Goal: Information Seeking & Learning: Find specific fact

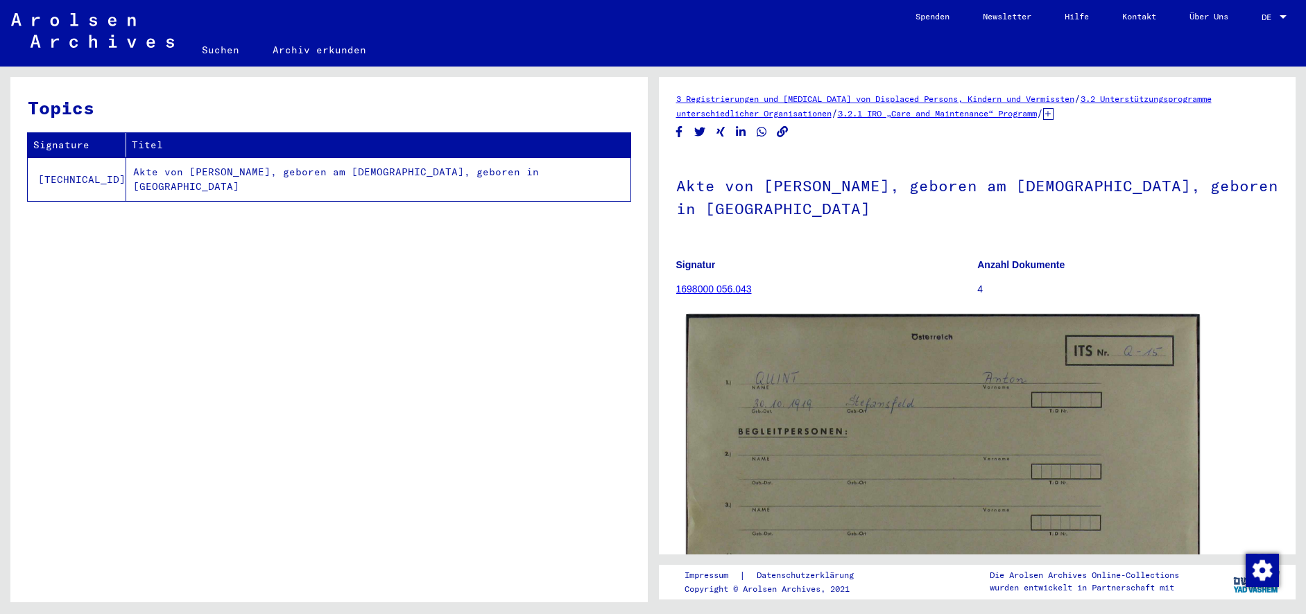
scroll to position [133, 0]
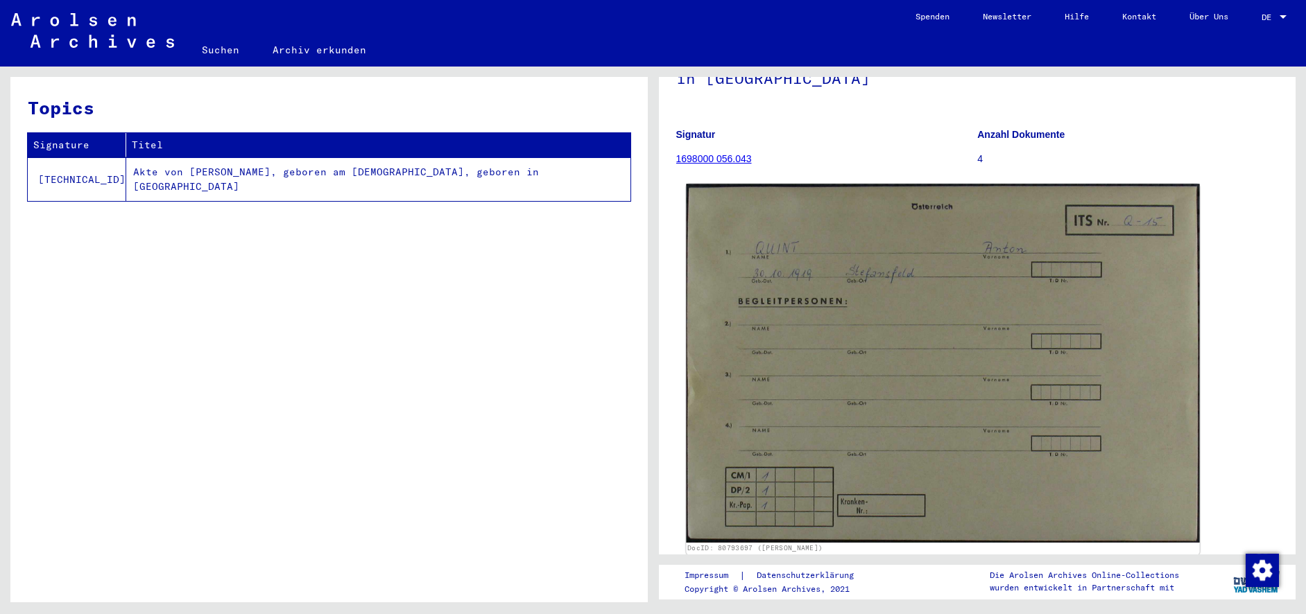
click at [924, 308] on img at bounding box center [942, 363] width 513 height 359
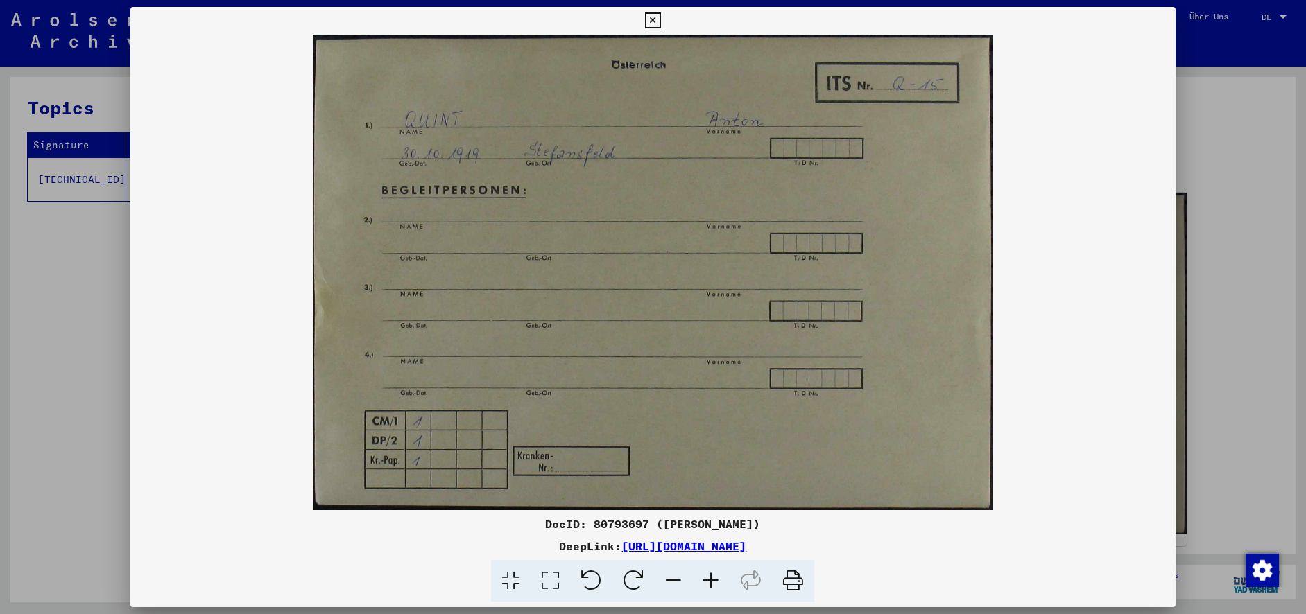
drag, startPoint x: 90, startPoint y: 273, endPoint x: 94, endPoint y: 262, distance: 11.6
click at [91, 273] on div at bounding box center [653, 307] width 1306 height 614
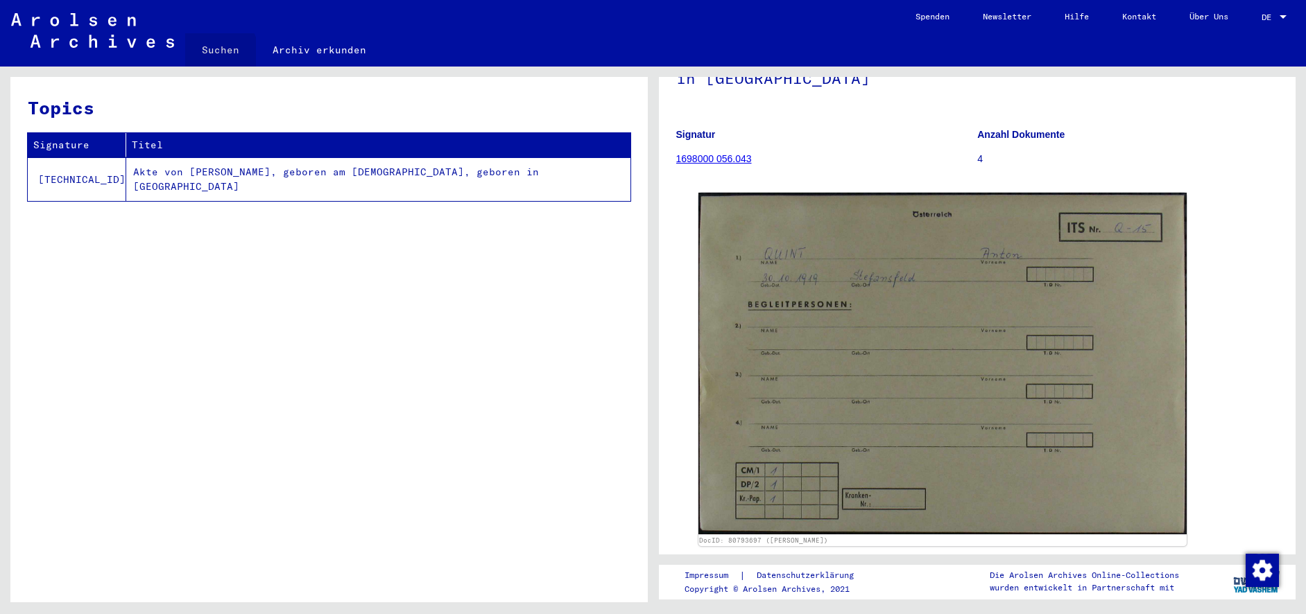
click at [212, 55] on link "Suchen" at bounding box center [220, 49] width 71 height 33
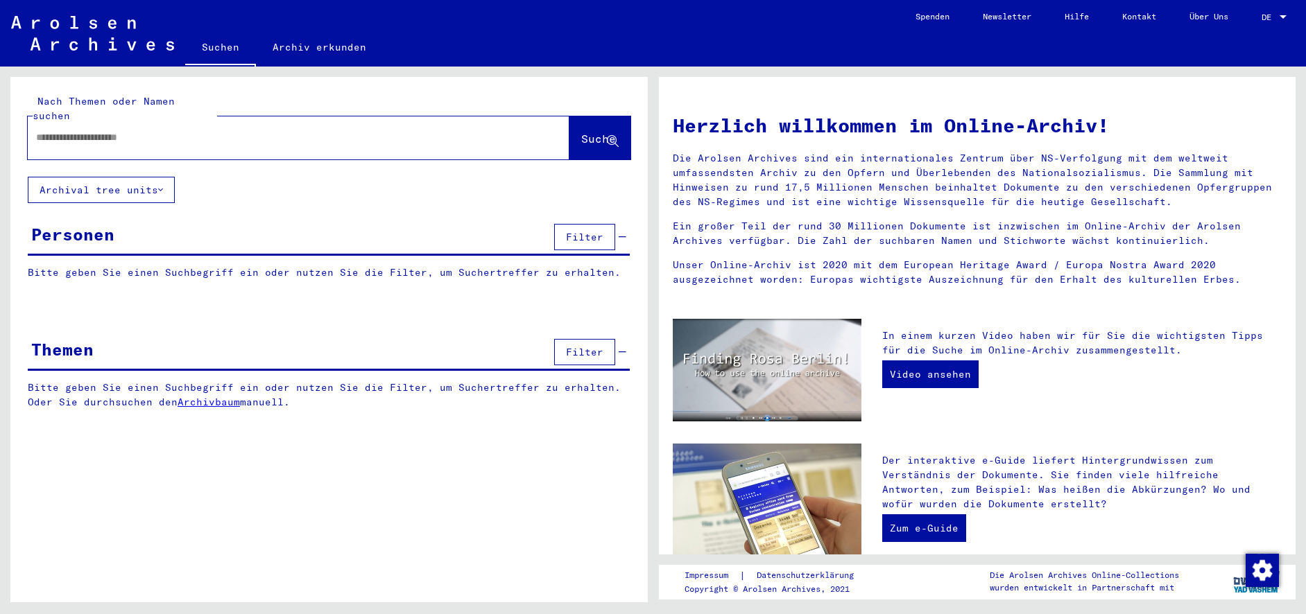
click at [170, 130] on input "text" at bounding box center [282, 137] width 492 height 15
type input "*"
type input "**********"
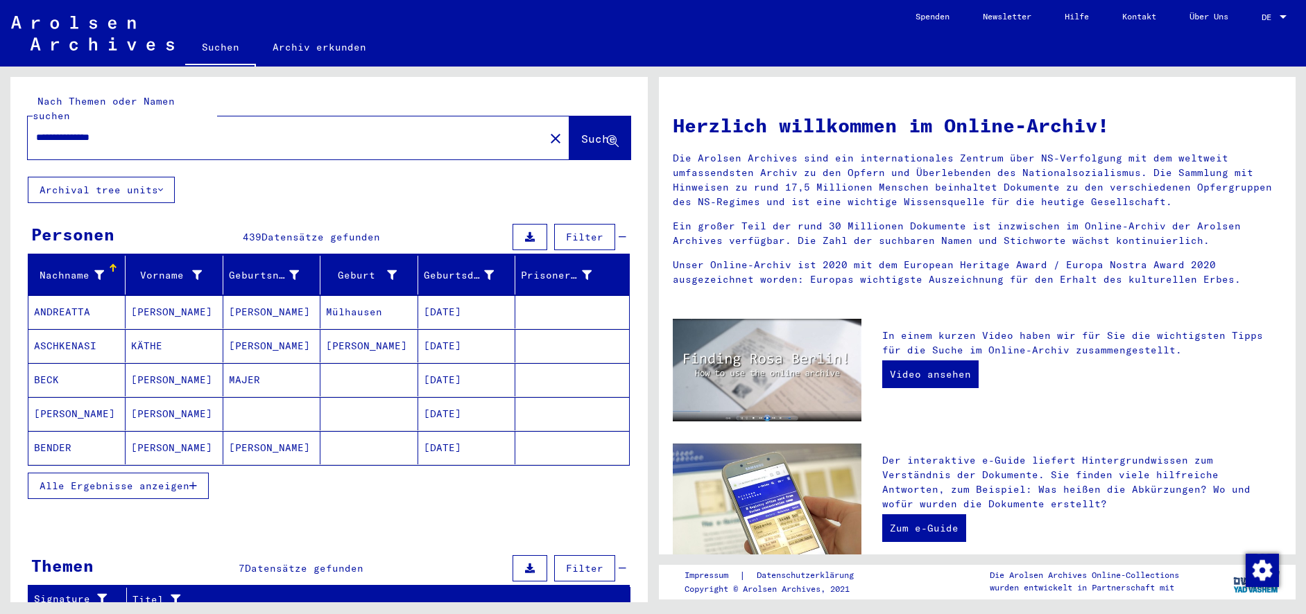
scroll to position [104, 0]
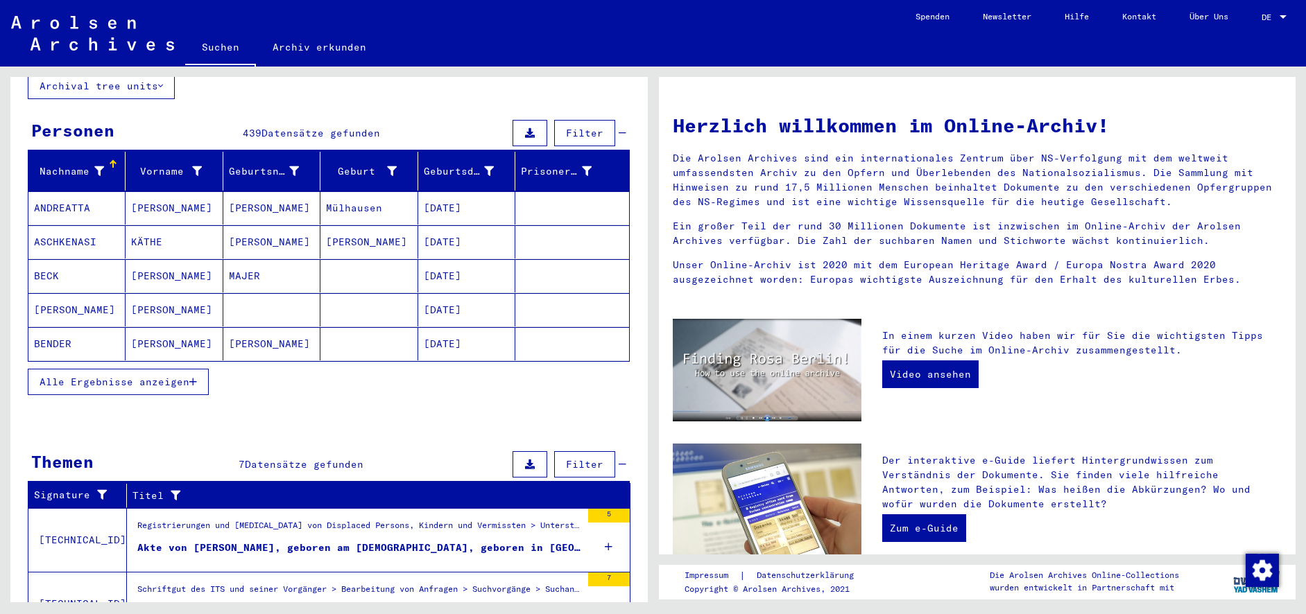
click at [118, 376] on span "Alle Ergebnisse anzeigen" at bounding box center [115, 382] width 150 height 12
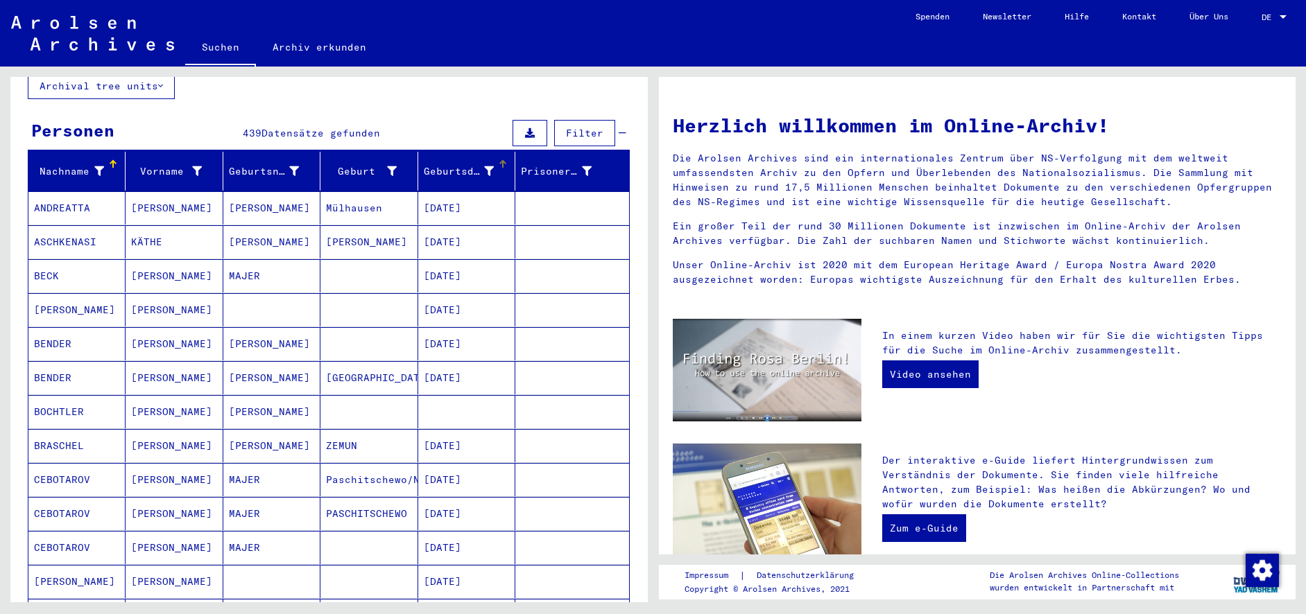
click at [456, 164] on div "Geburtsdatum" at bounding box center [459, 171] width 70 height 15
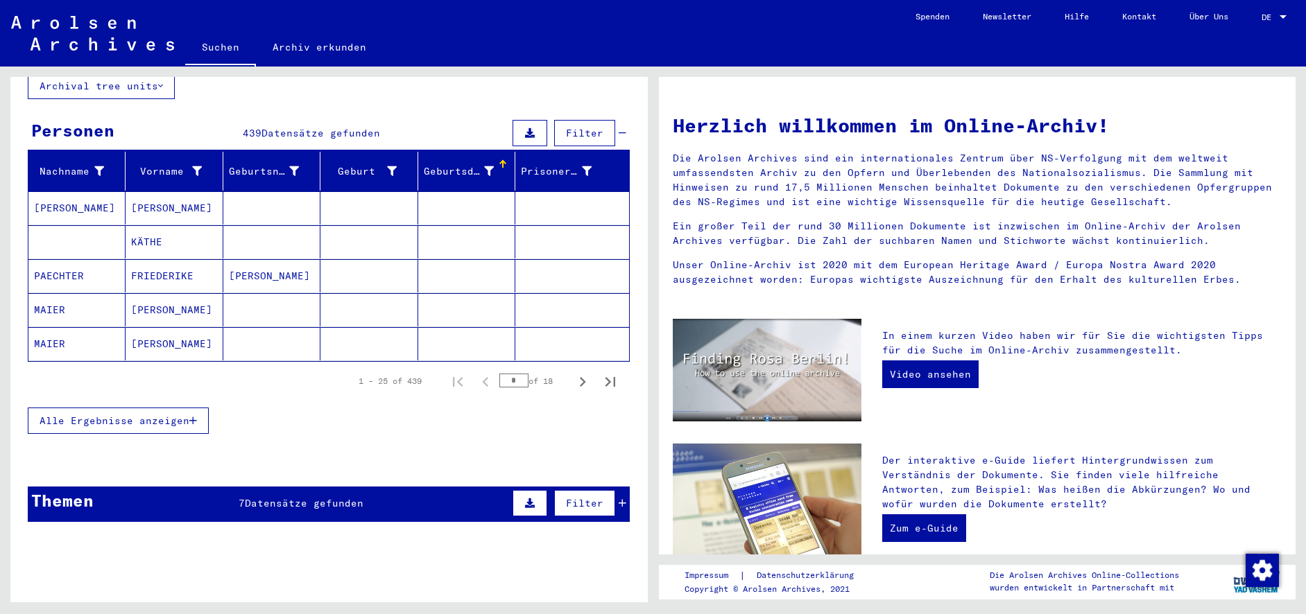
click at [494, 160] on div "Geburtsdatum" at bounding box center [469, 171] width 91 height 22
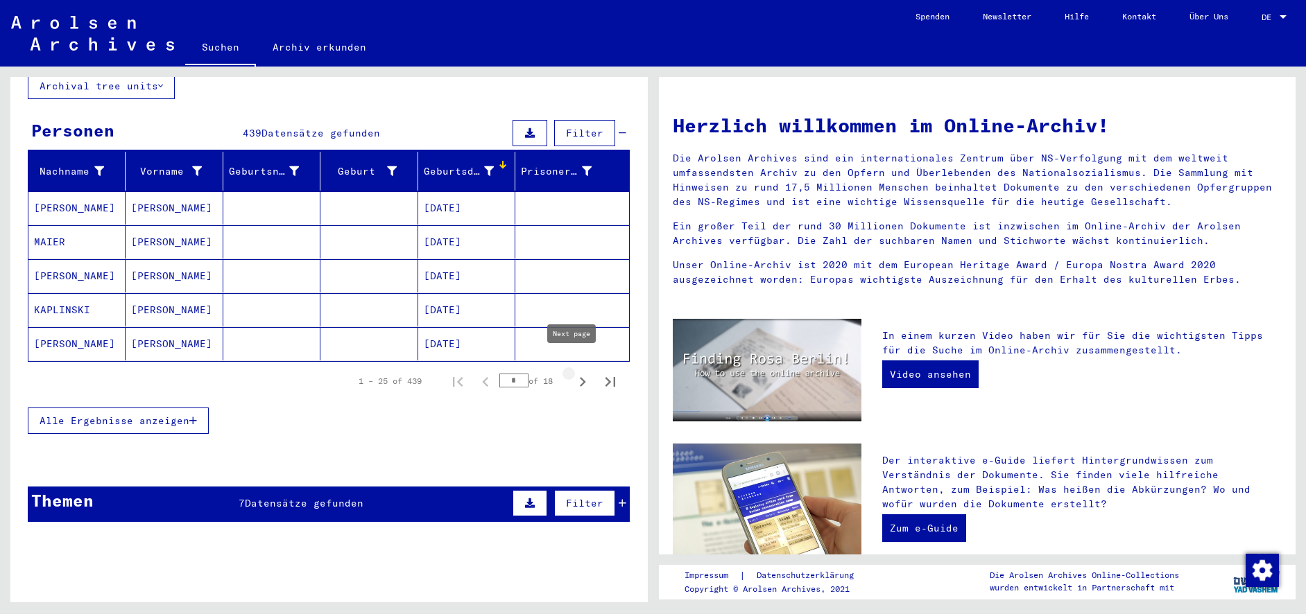
click at [576, 372] on icon "Next page" at bounding box center [582, 381] width 19 height 19
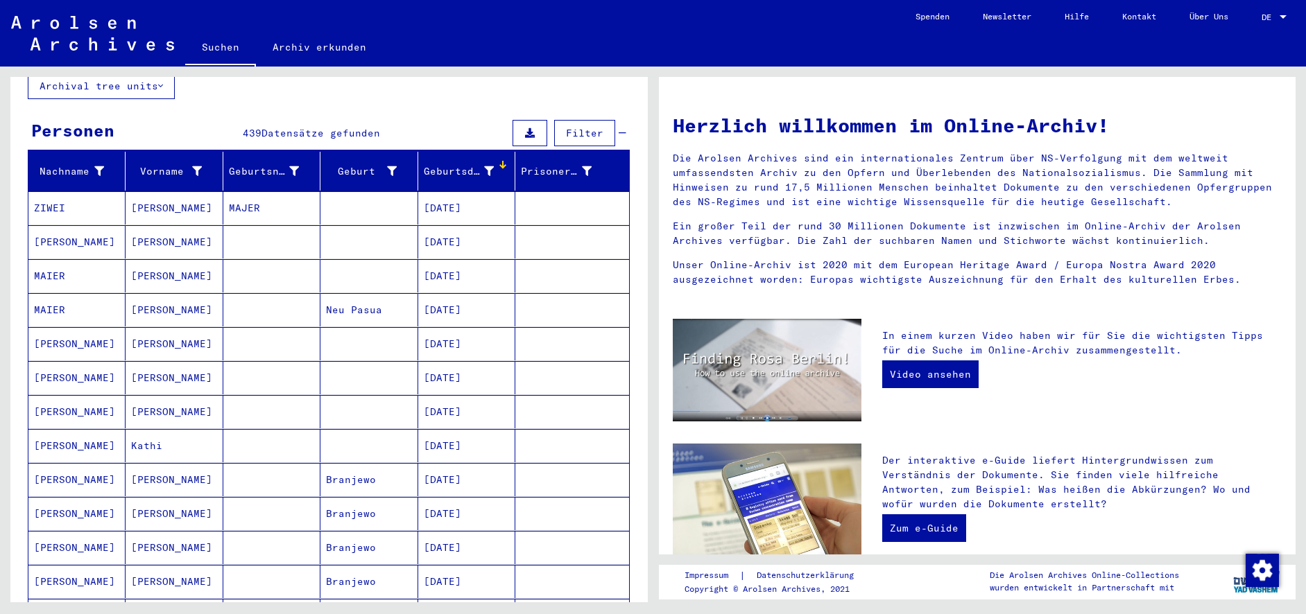
scroll to position [802, 0]
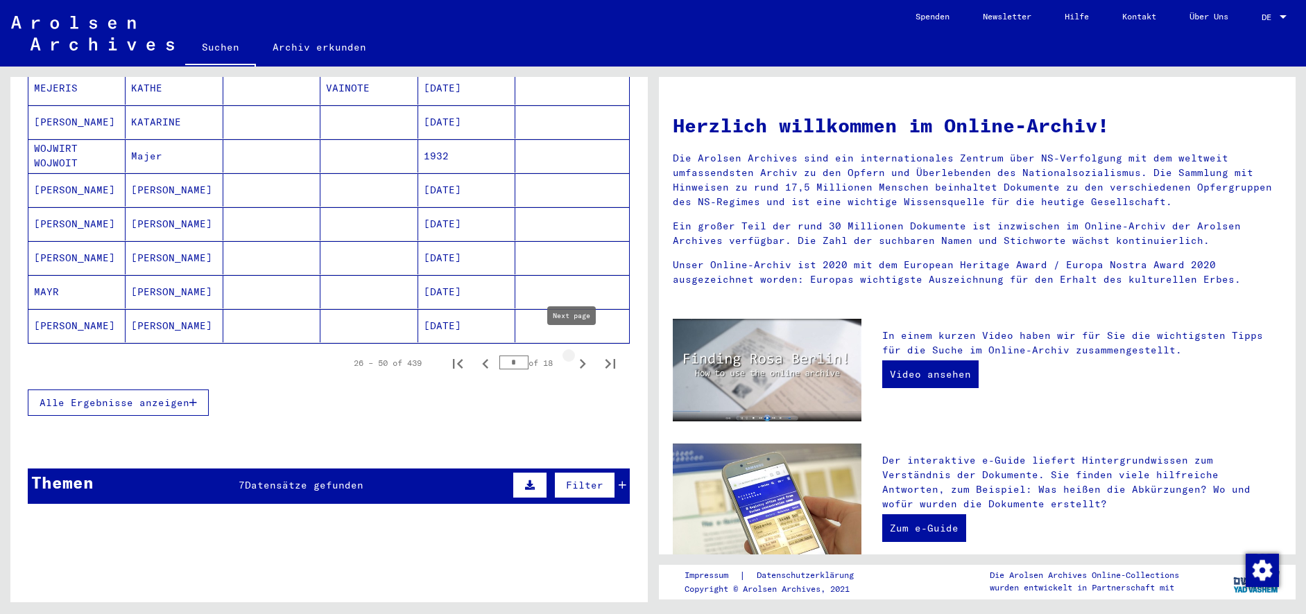
click at [573, 354] on icon "Next page" at bounding box center [582, 363] width 19 height 19
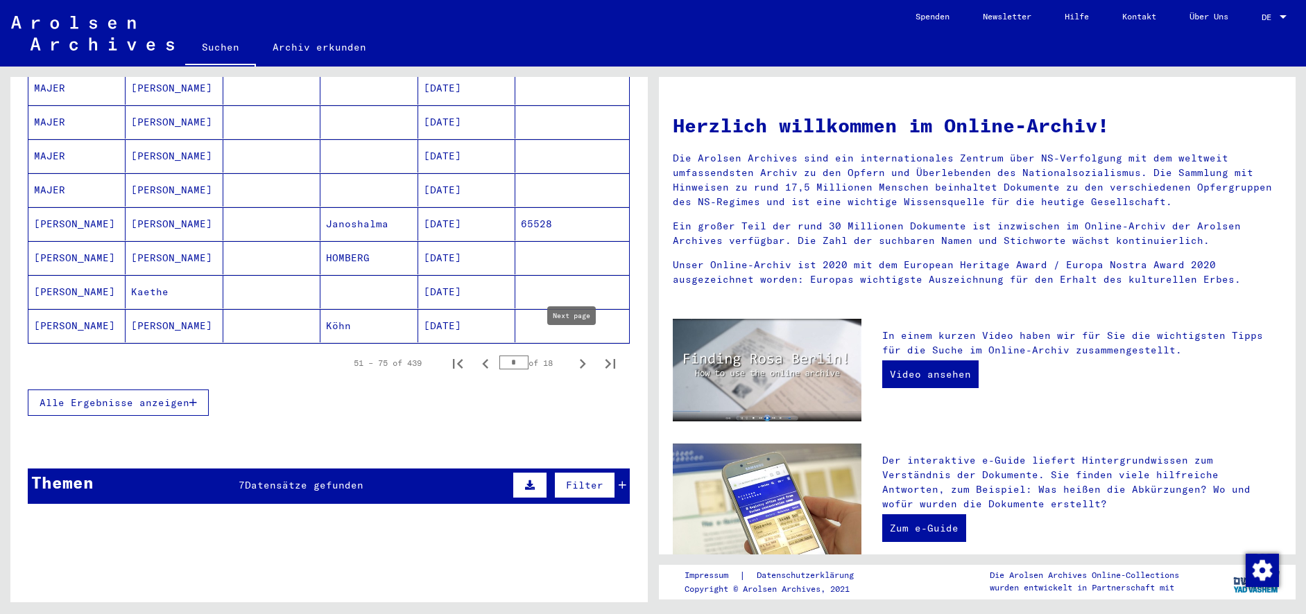
click at [580, 354] on icon "Next page" at bounding box center [582, 363] width 19 height 19
type input "*"
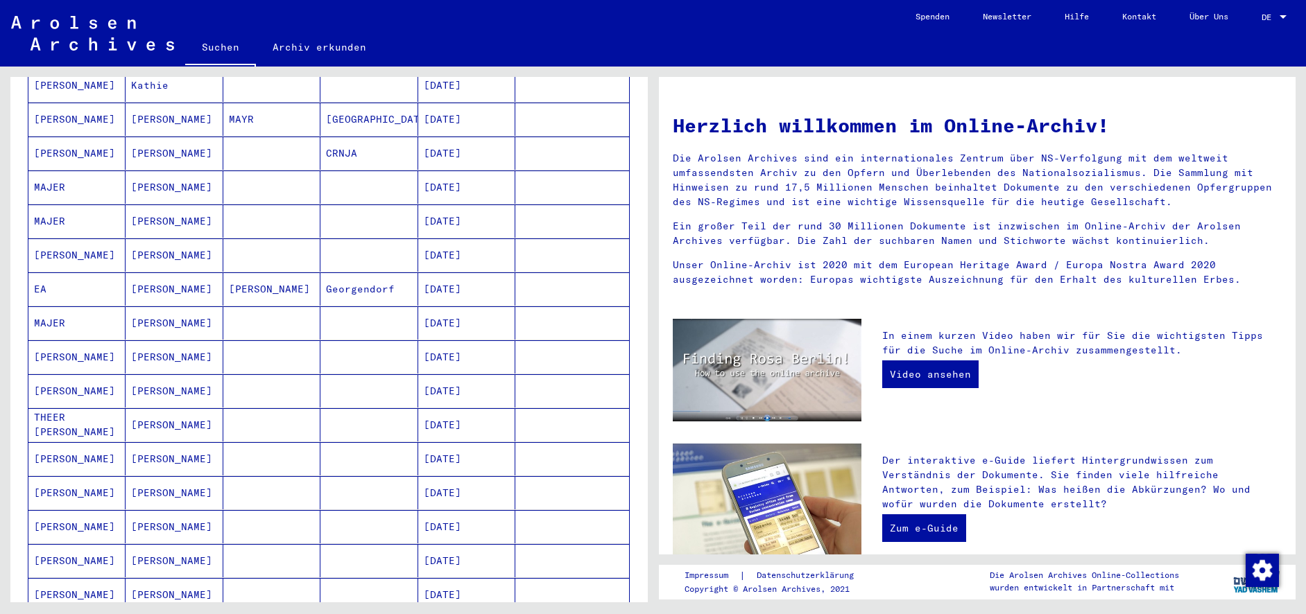
scroll to position [169, 0]
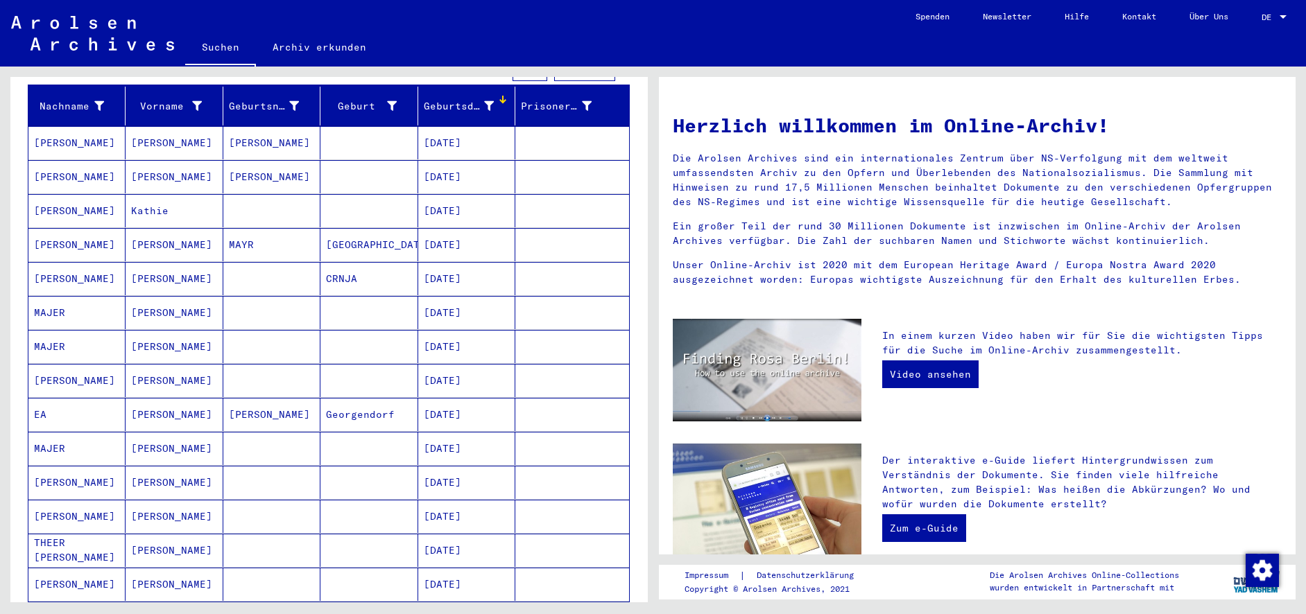
click at [188, 370] on mat-cell "[PERSON_NAME]" at bounding box center [174, 380] width 97 height 33
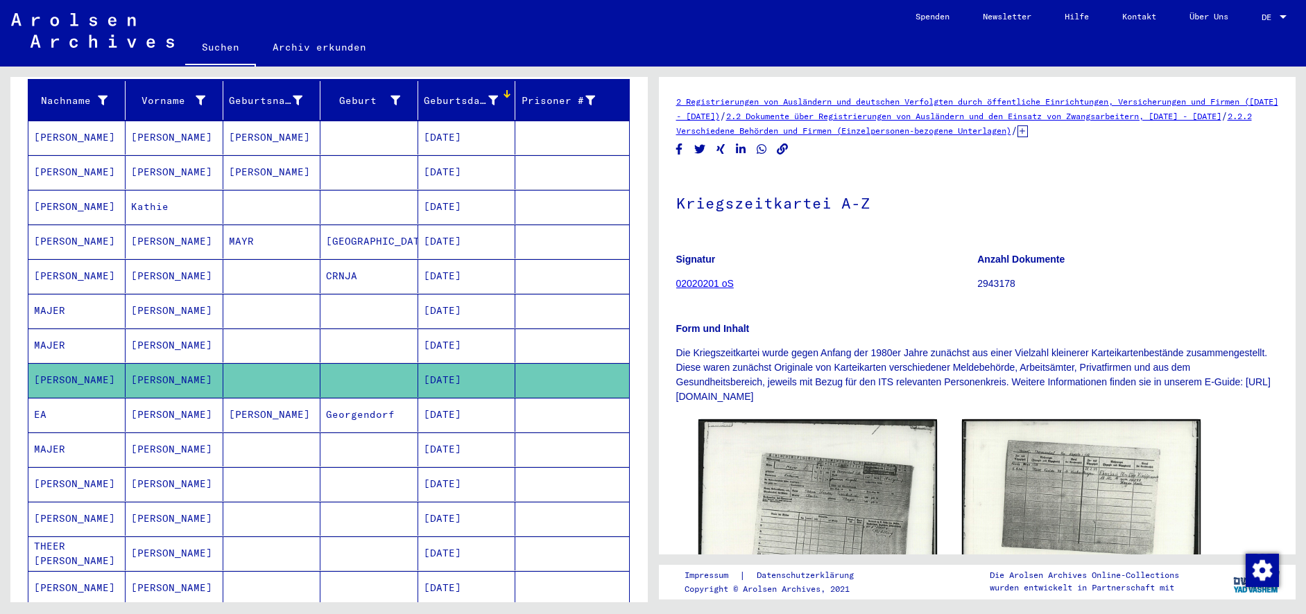
scroll to position [178, 0]
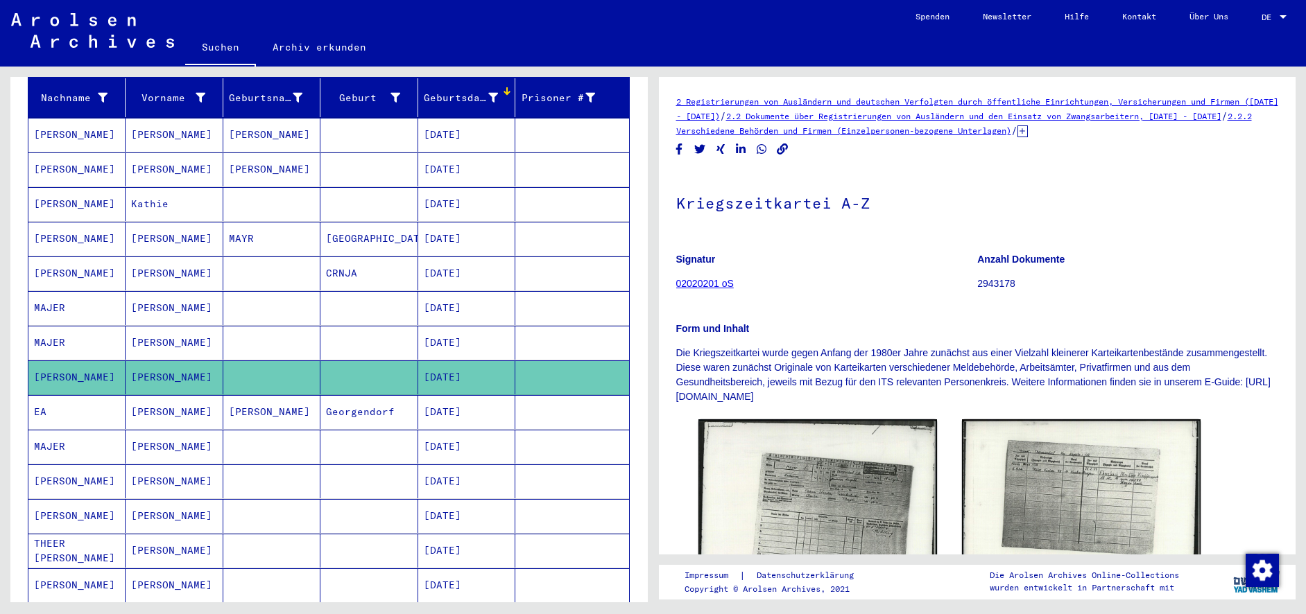
click at [284, 395] on mat-cell "[PERSON_NAME]" at bounding box center [271, 412] width 97 height 34
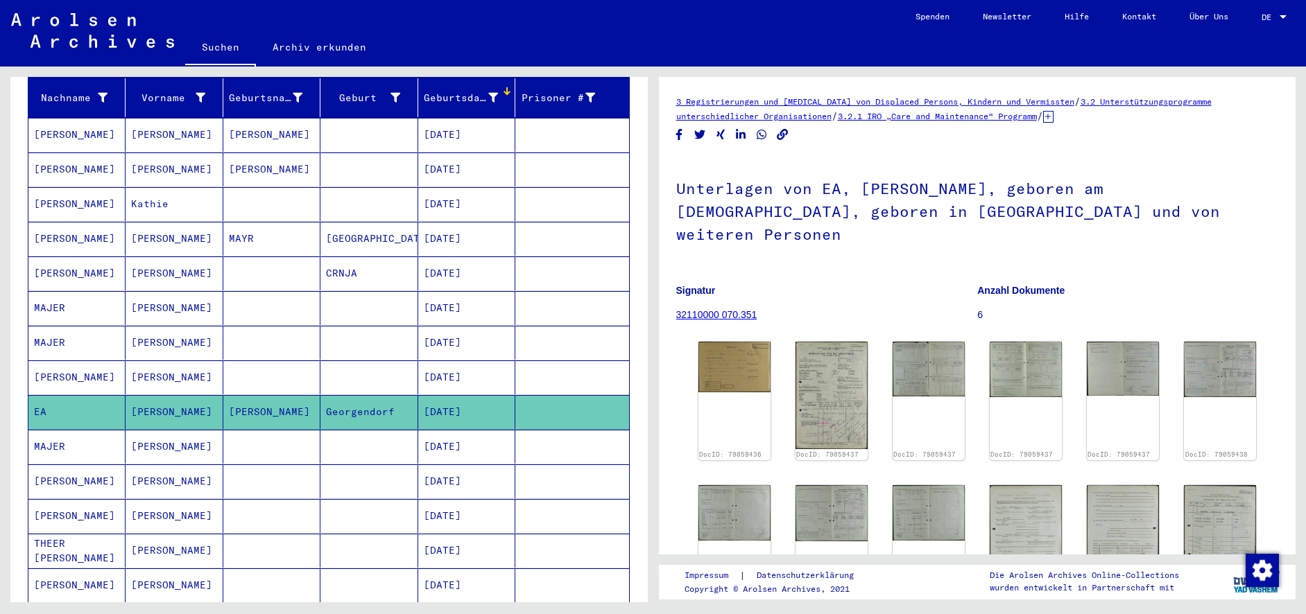
click at [272, 441] on mat-cell at bounding box center [271, 447] width 97 height 34
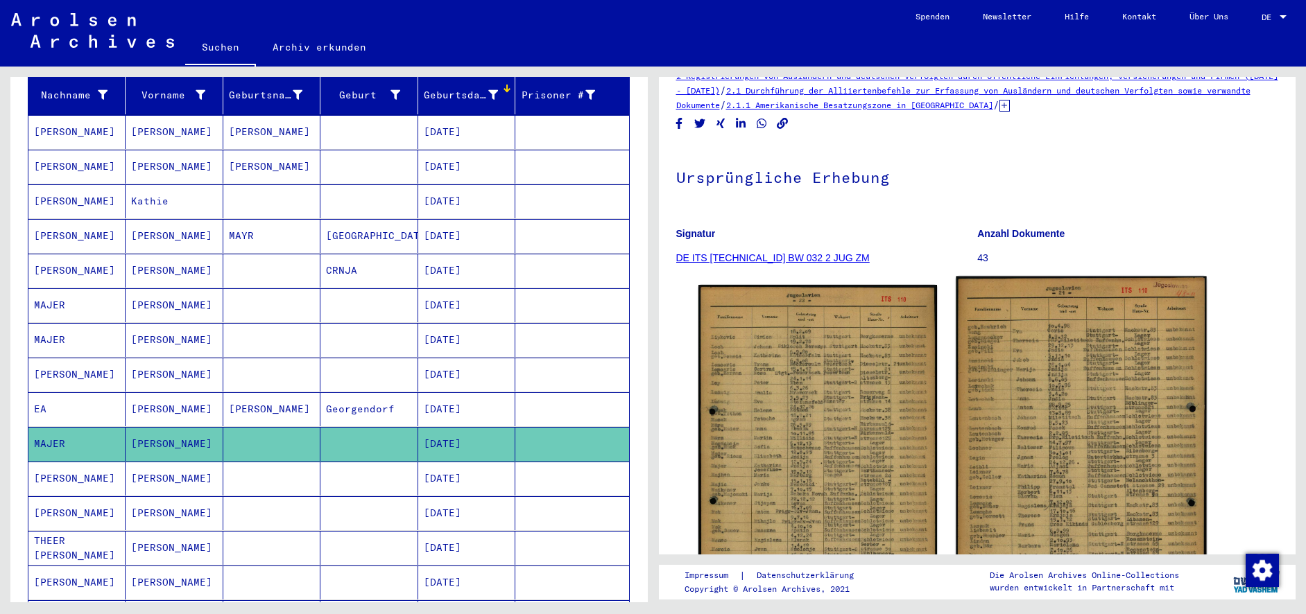
scroll to position [103, 0]
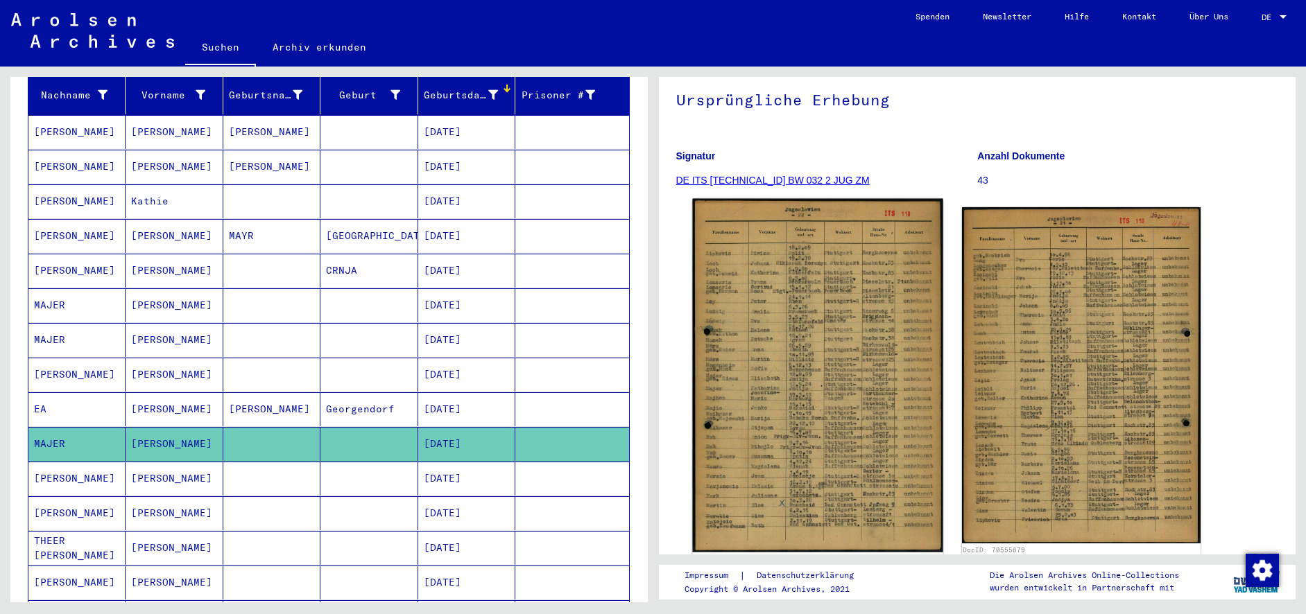
click at [796, 335] on img at bounding box center [817, 376] width 250 height 354
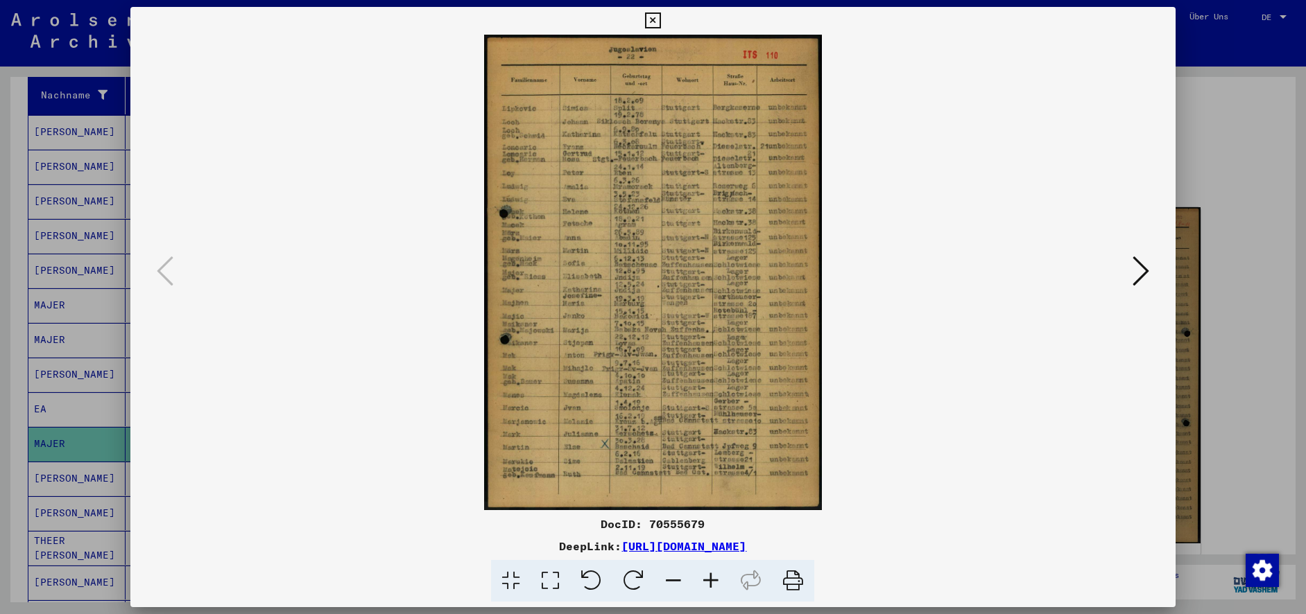
click at [715, 578] on icon at bounding box center [710, 581] width 37 height 42
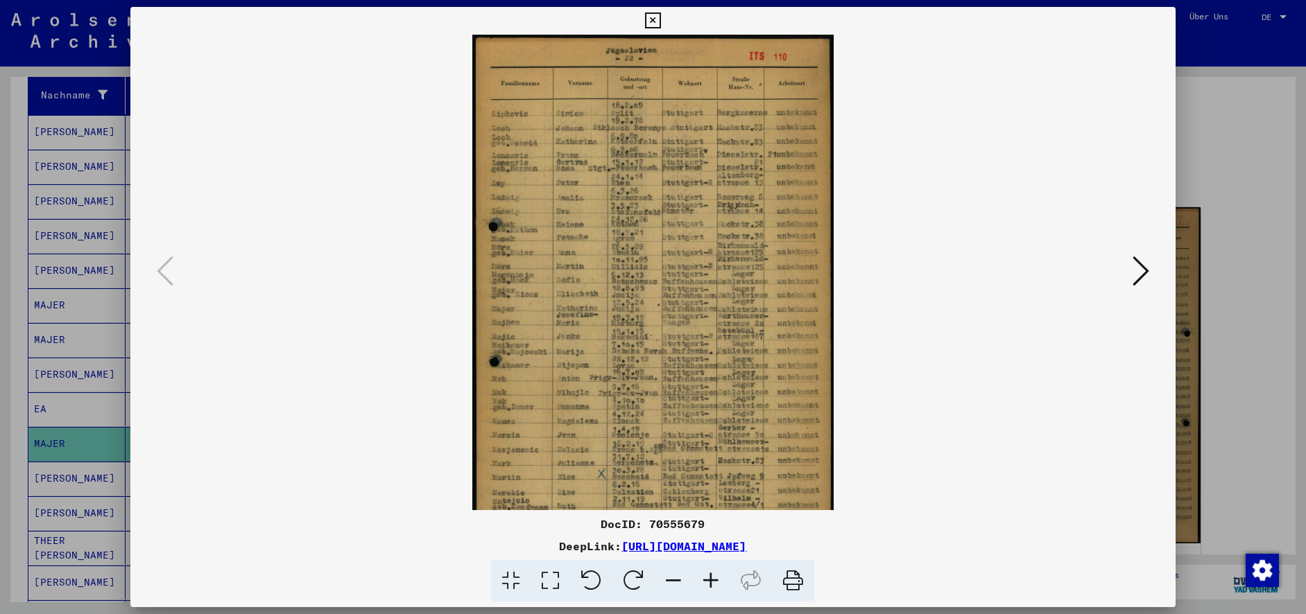
click at [715, 578] on icon at bounding box center [710, 581] width 37 height 42
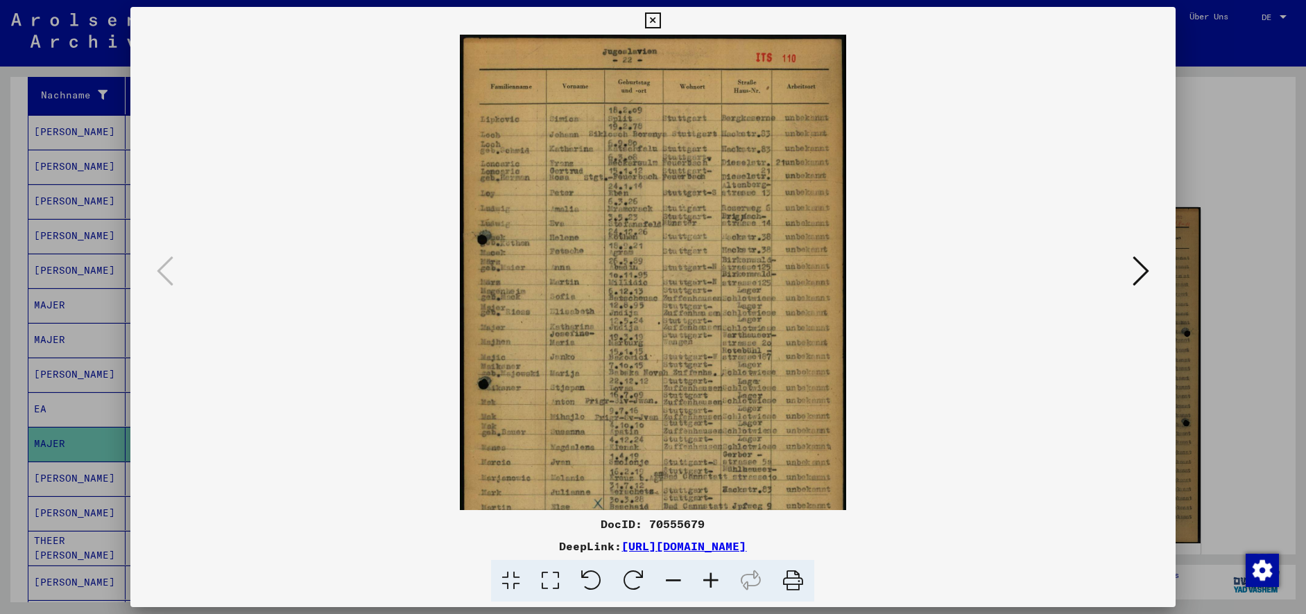
click at [715, 578] on icon at bounding box center [710, 581] width 37 height 42
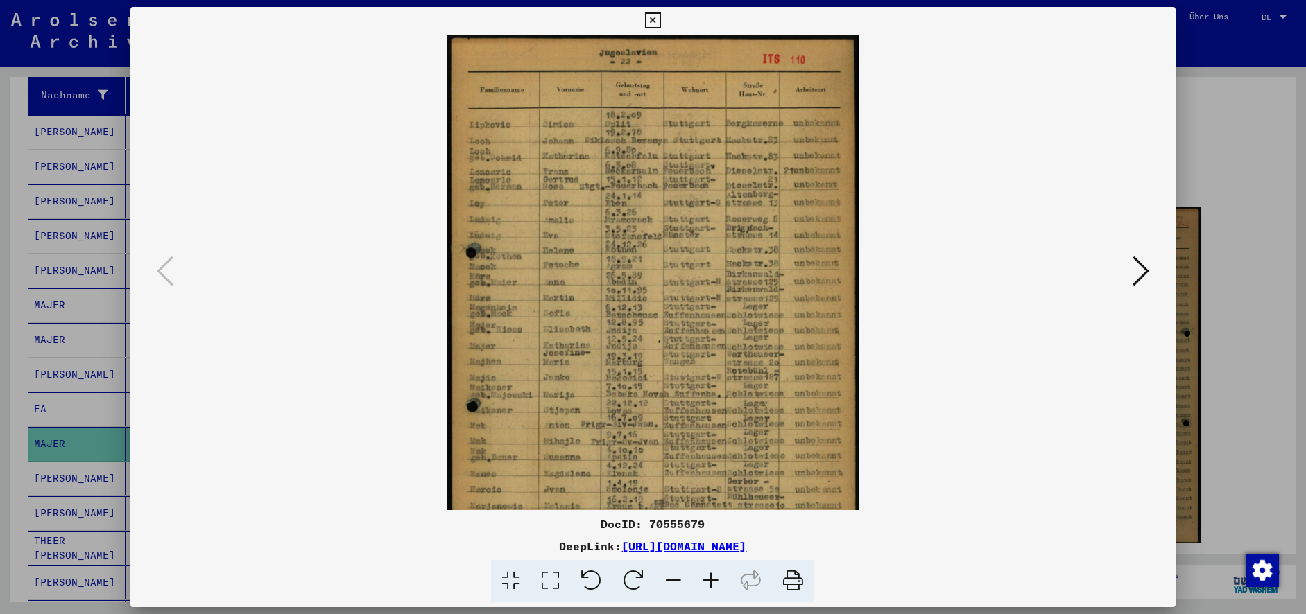
click at [716, 578] on icon at bounding box center [710, 581] width 37 height 42
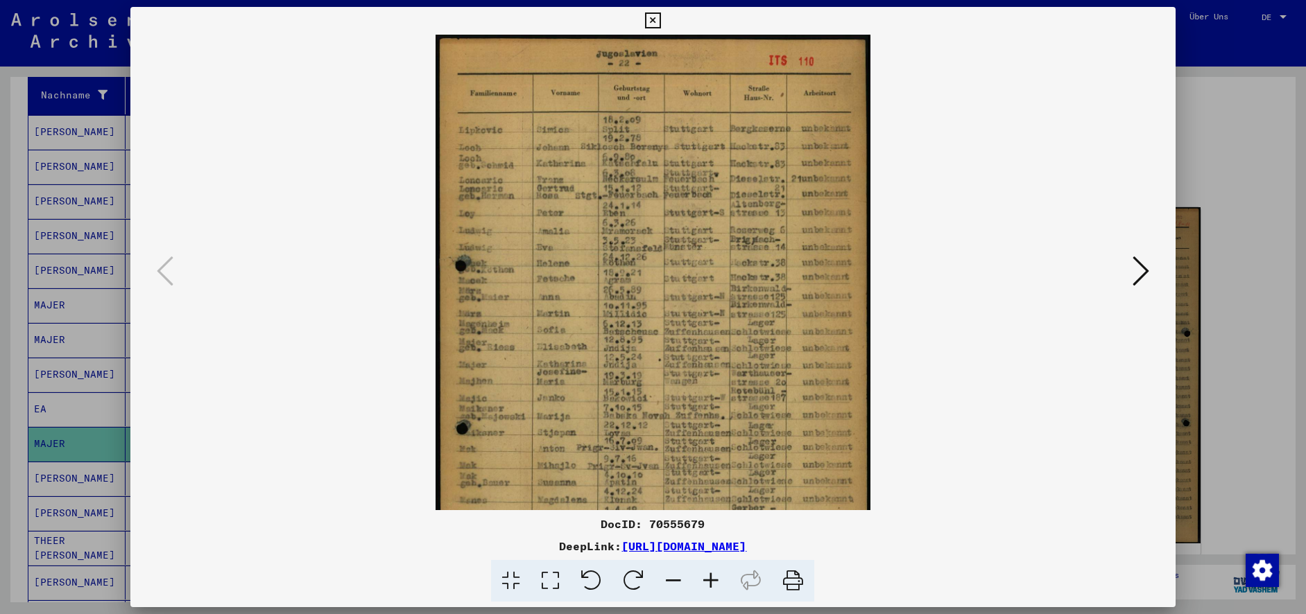
click at [716, 578] on icon at bounding box center [710, 581] width 37 height 42
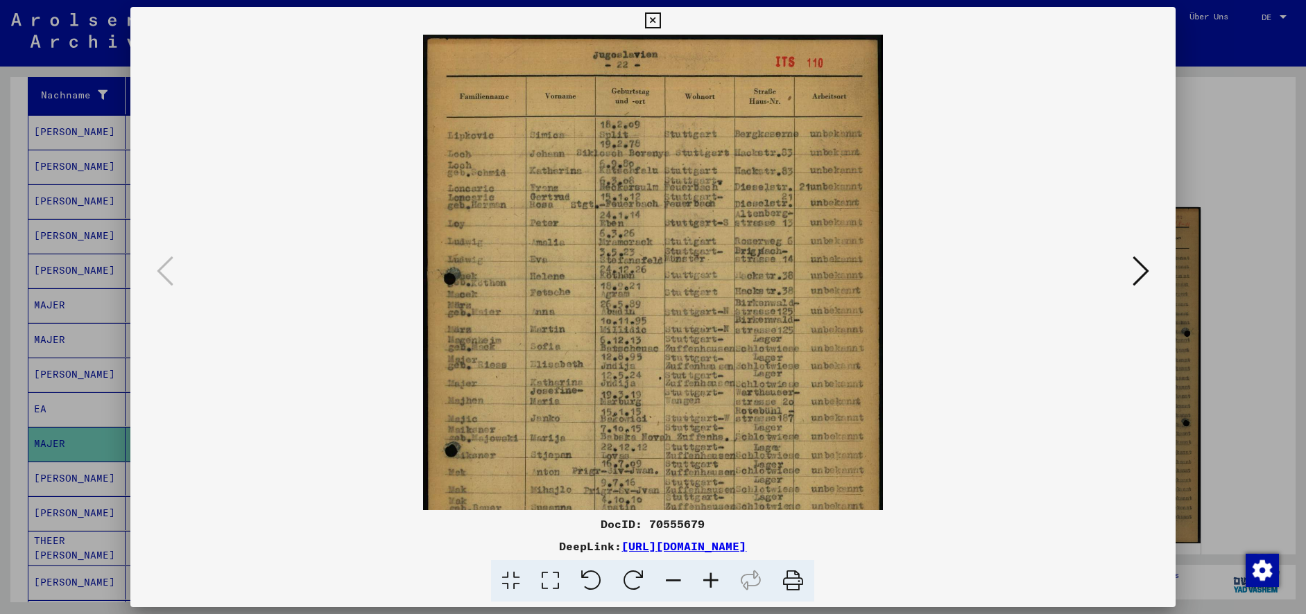
click at [716, 578] on icon at bounding box center [710, 581] width 37 height 42
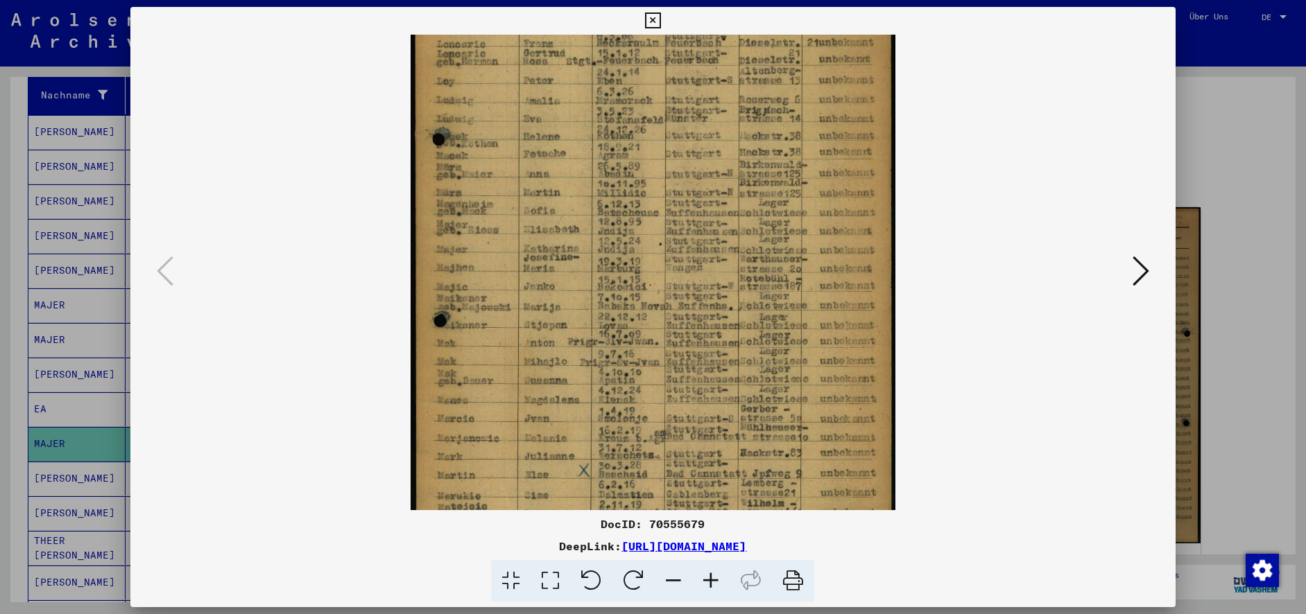
drag, startPoint x: 678, startPoint y: 329, endPoint x: 669, endPoint y: 234, distance: 95.4
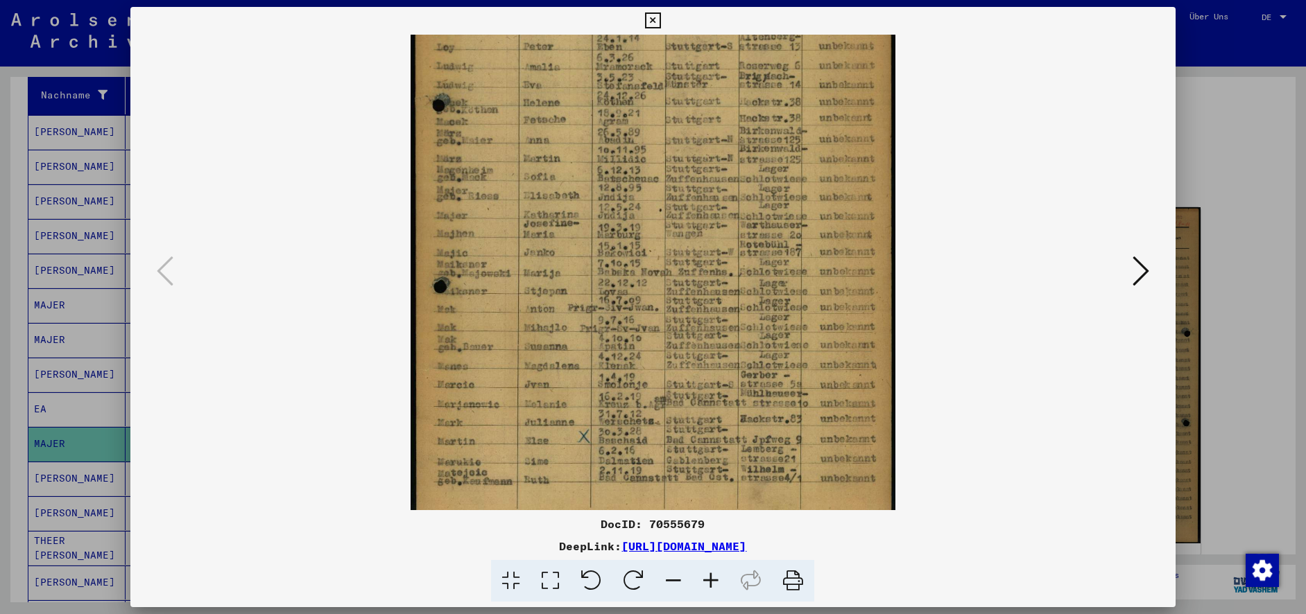
scroll to position [208, 0]
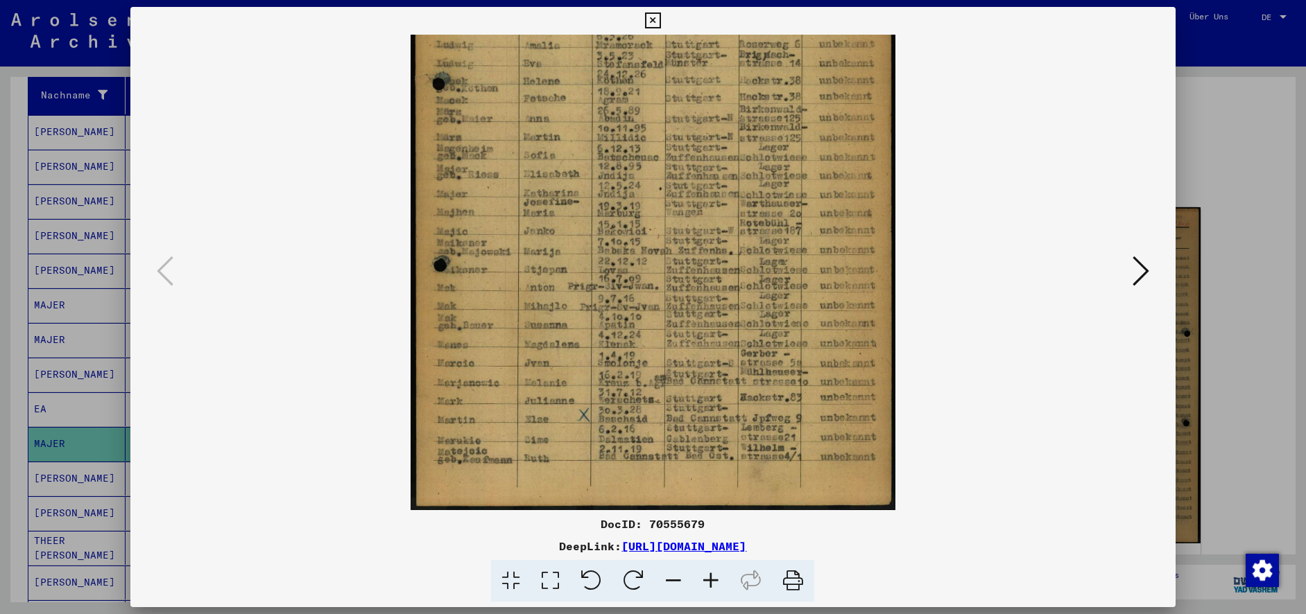
drag, startPoint x: 639, startPoint y: 381, endPoint x: 653, endPoint y: 328, distance: 54.7
click at [665, 18] on button at bounding box center [653, 21] width 24 height 28
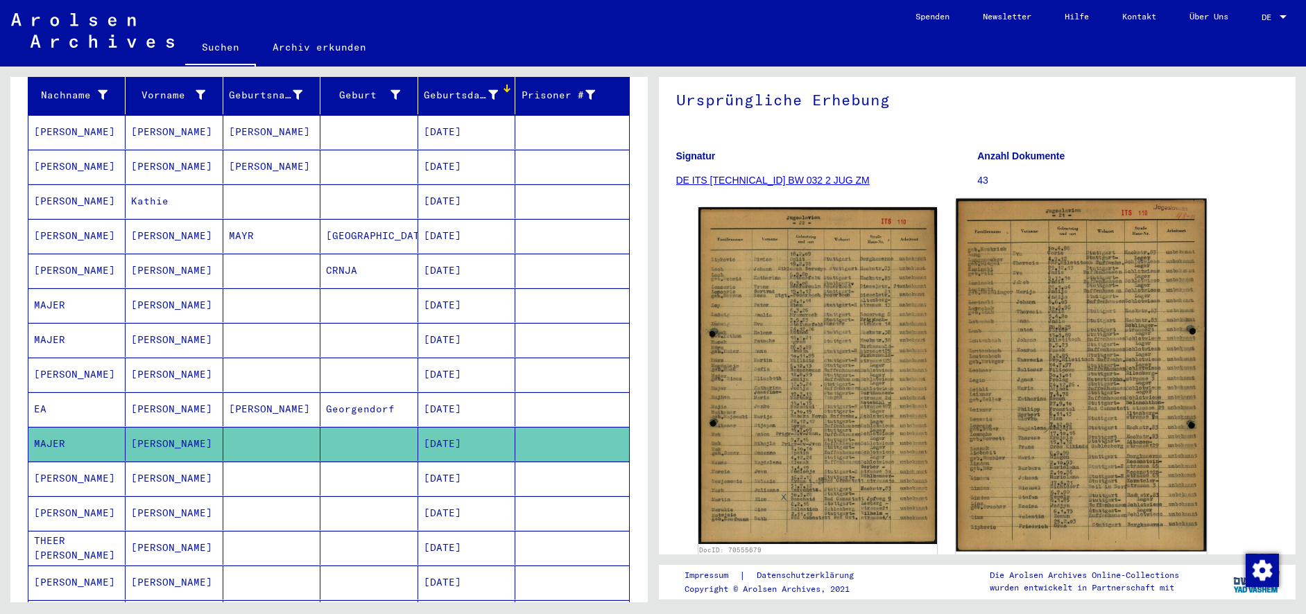
click at [1052, 347] on img at bounding box center [1081, 375] width 250 height 353
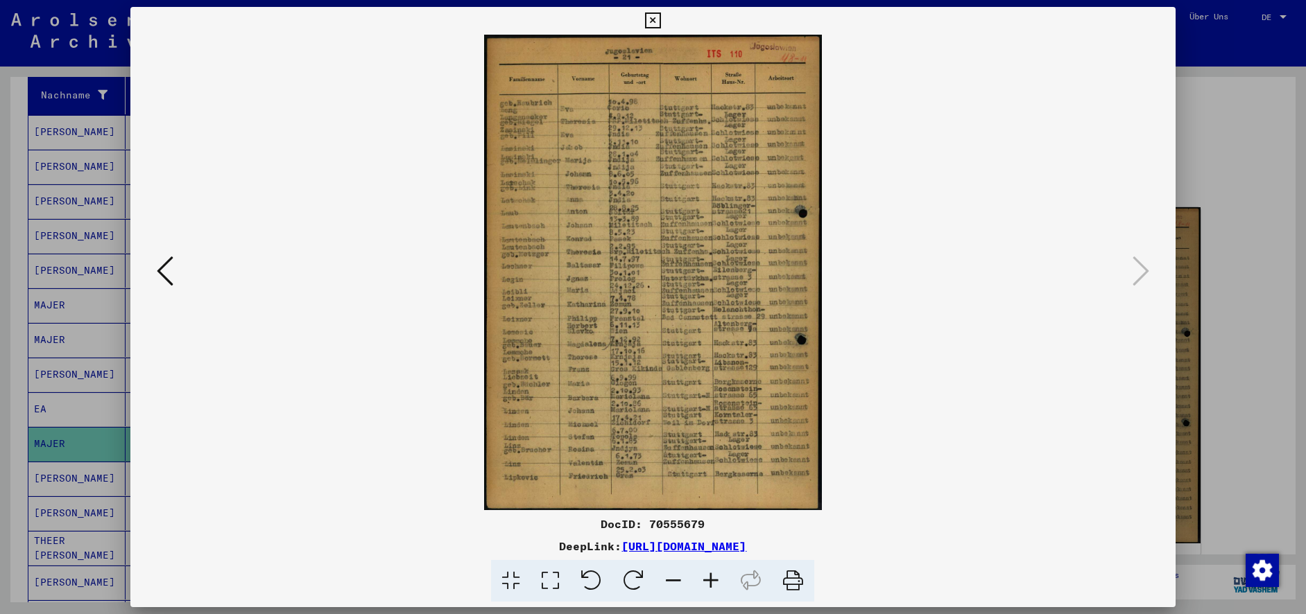
click at [661, 24] on icon at bounding box center [653, 20] width 16 height 17
